Goal: Navigation & Orientation: Go to known website

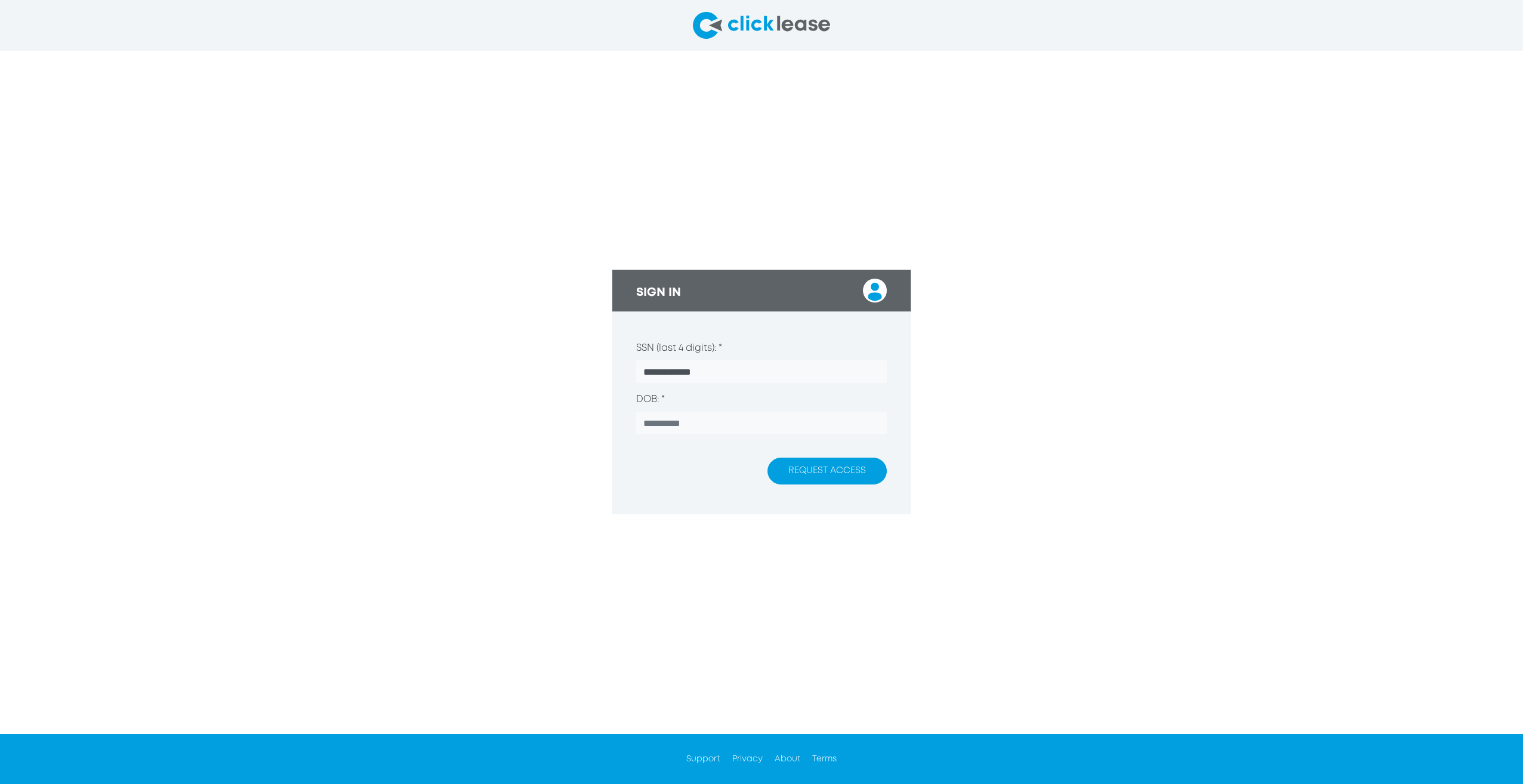
drag, startPoint x: 776, startPoint y: 443, endPoint x: 787, endPoint y: 469, distance: 28.2
click at [787, 469] on form "**********" at bounding box center [762, 393] width 298 height 162
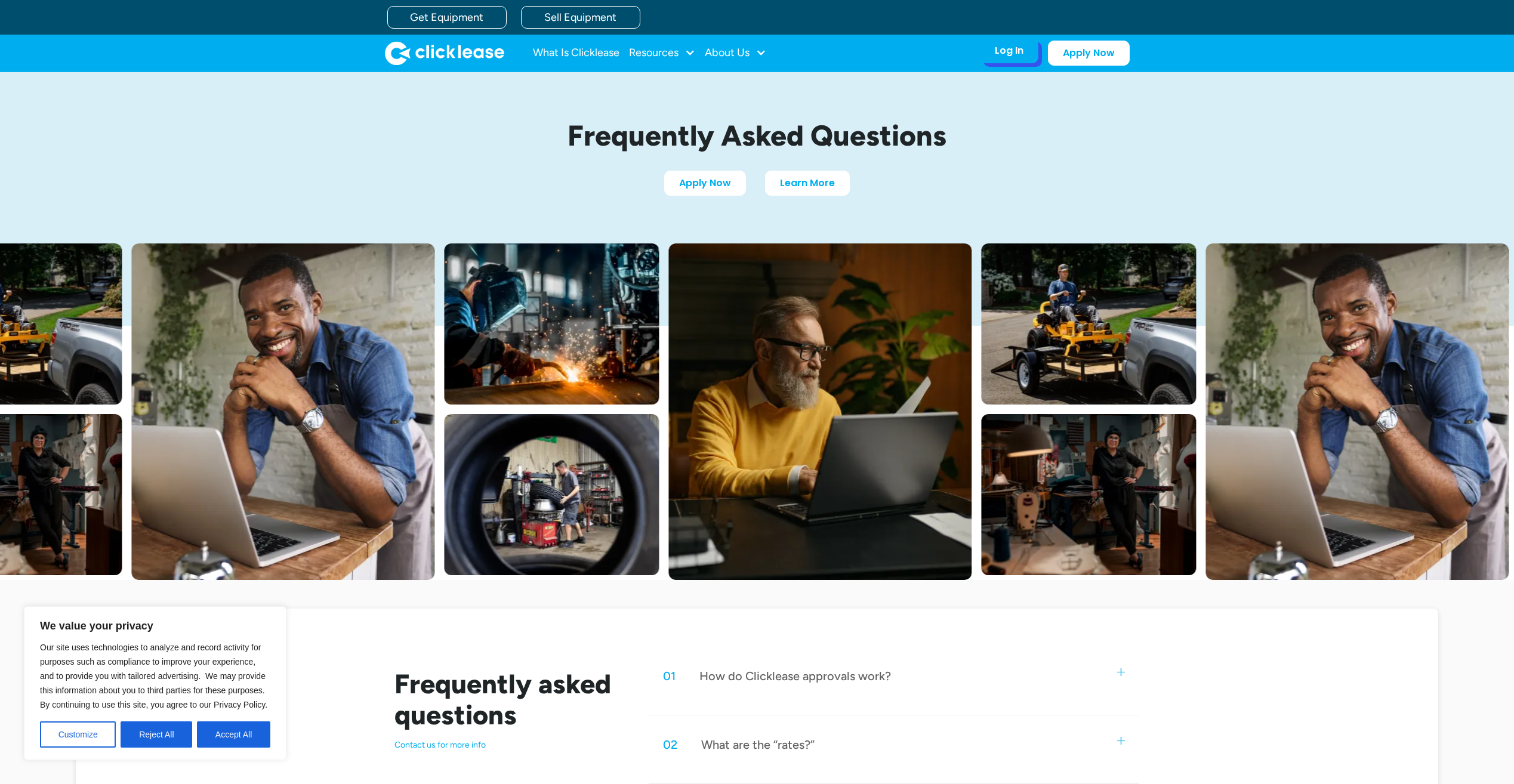
click at [1014, 57] on div "Log In" at bounding box center [1009, 50] width 28 height 12
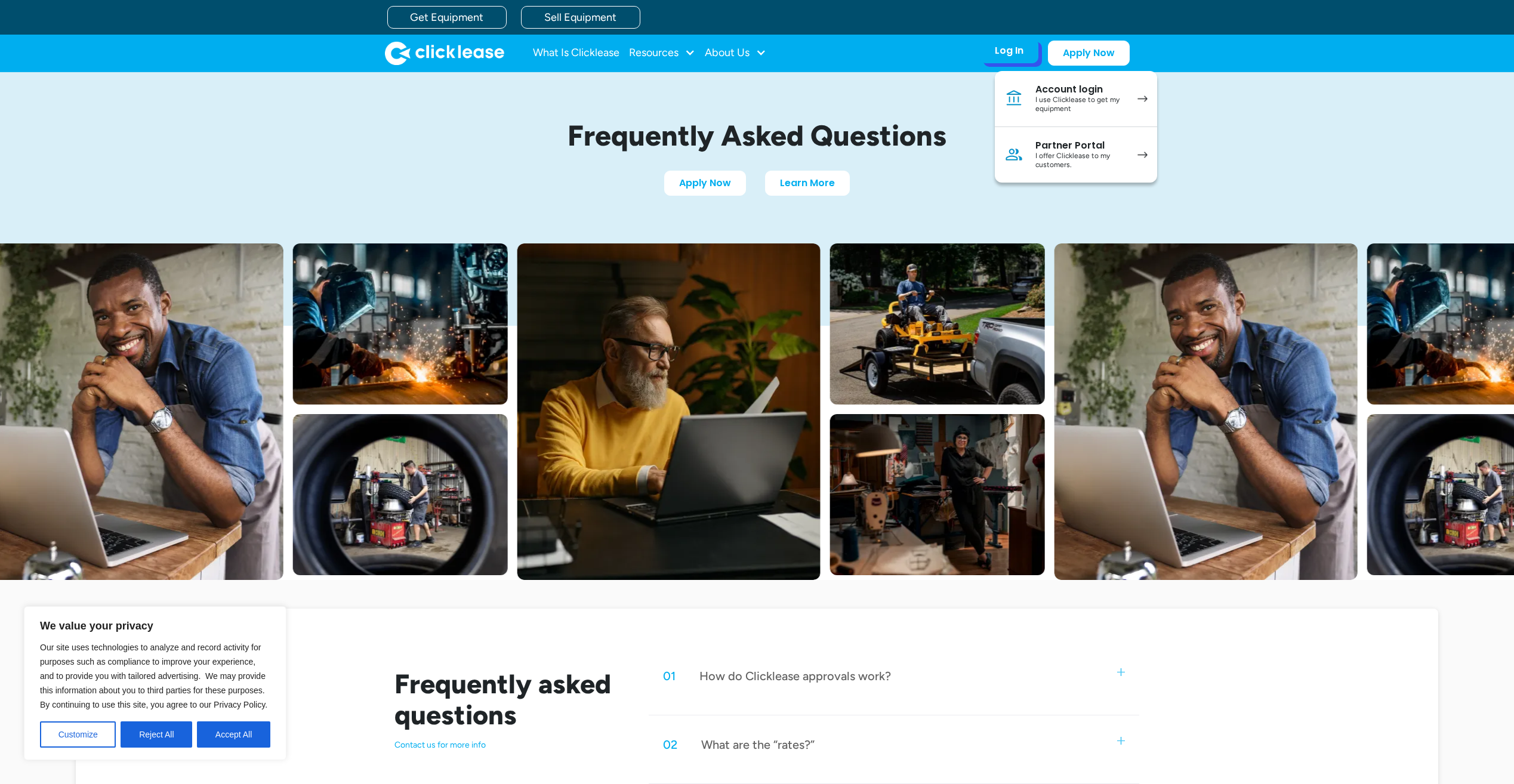
click at [1084, 99] on div "I use Clicklease to get my equipment" at bounding box center [1080, 104] width 90 height 18
